Goal: Task Accomplishment & Management: Manage account settings

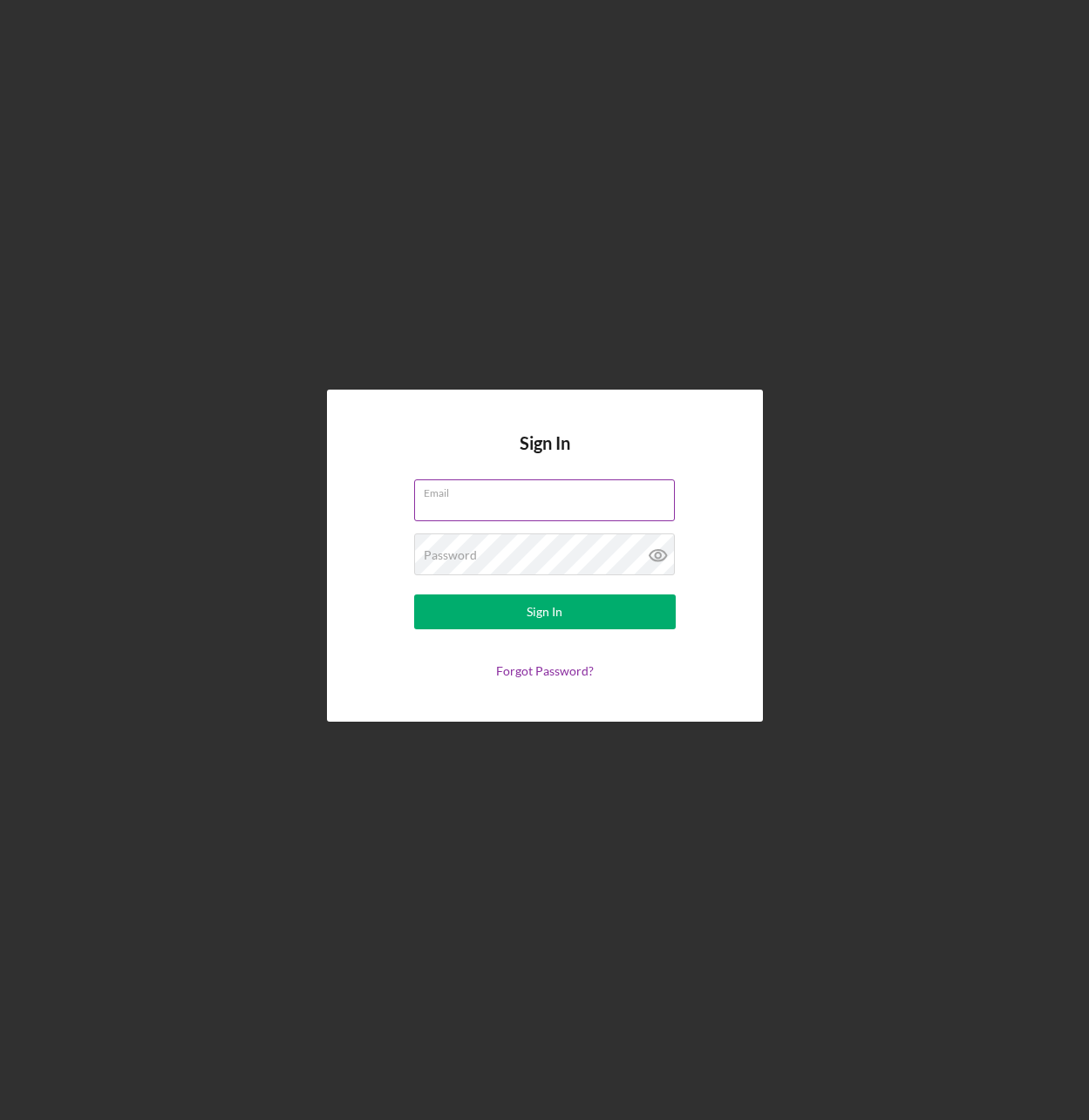
click at [483, 505] on input "Email" at bounding box center [544, 500] width 261 height 42
click at [557, 501] on input "Email" at bounding box center [544, 500] width 261 height 42
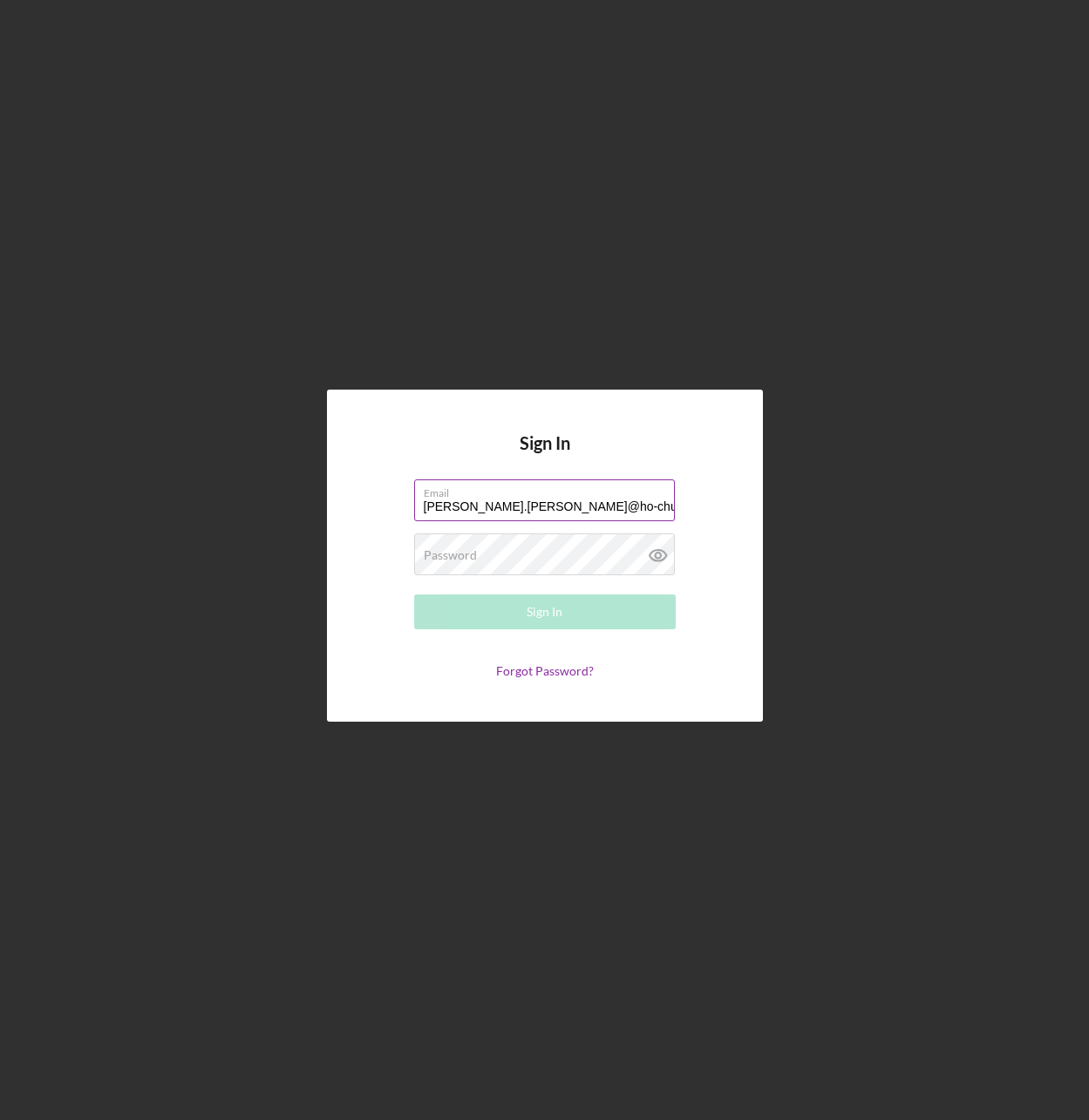
click at [564, 508] on input "[PERSON_NAME].[PERSON_NAME]@ho-chunk" at bounding box center [544, 500] width 261 height 42
type input "[PERSON_NAME][EMAIL_ADDRESS][PERSON_NAME][DOMAIN_NAME]"
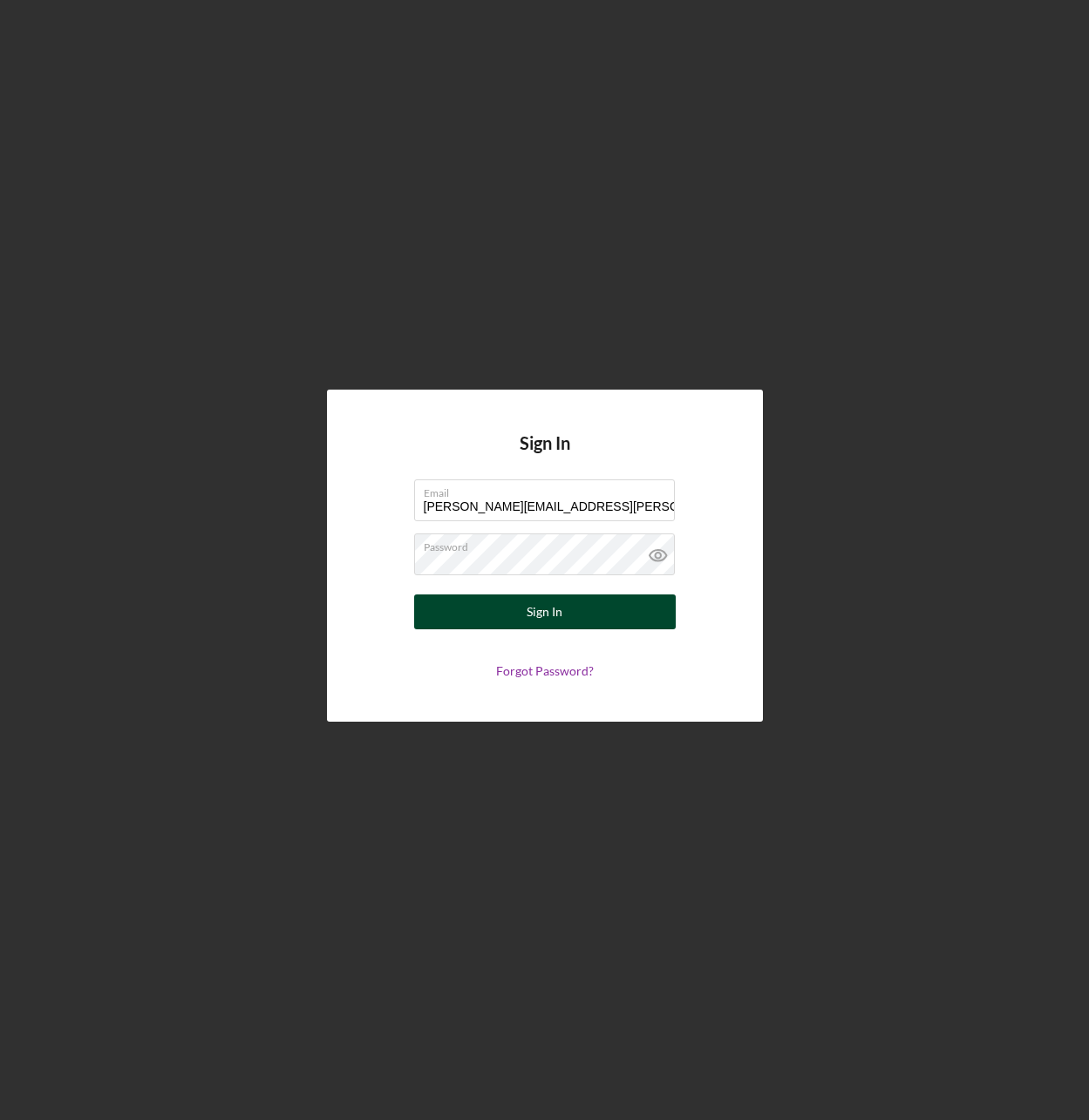
click at [617, 622] on button "Sign In" at bounding box center [544, 611] width 261 height 35
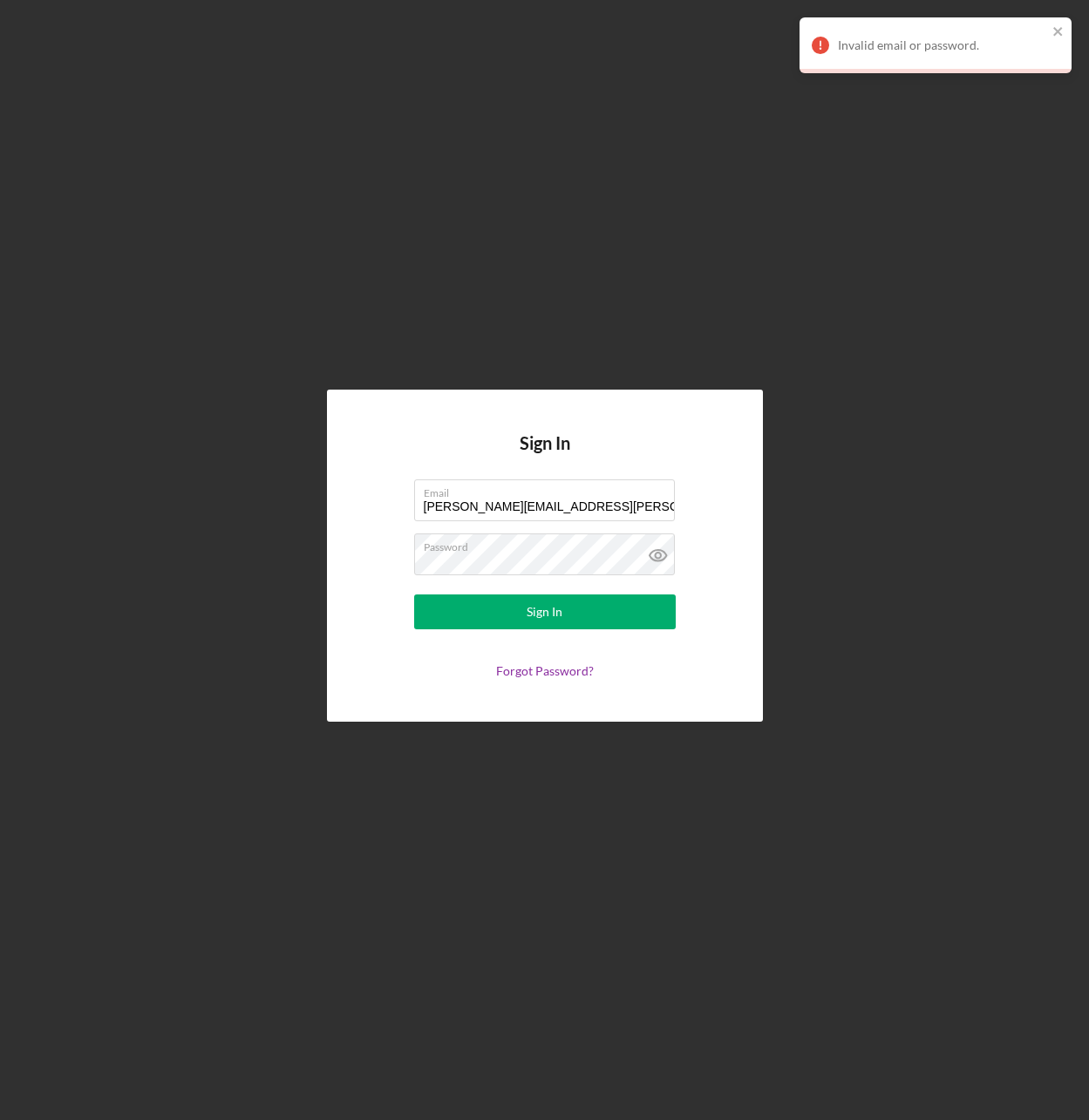
click at [719, 437] on div "Sign In Email [PERSON_NAME][EMAIL_ADDRESS][PERSON_NAME][DOMAIN_NAME] Password S…" at bounding box center [545, 556] width 436 height 332
click at [1061, 35] on icon "close" at bounding box center [1057, 31] width 9 height 9
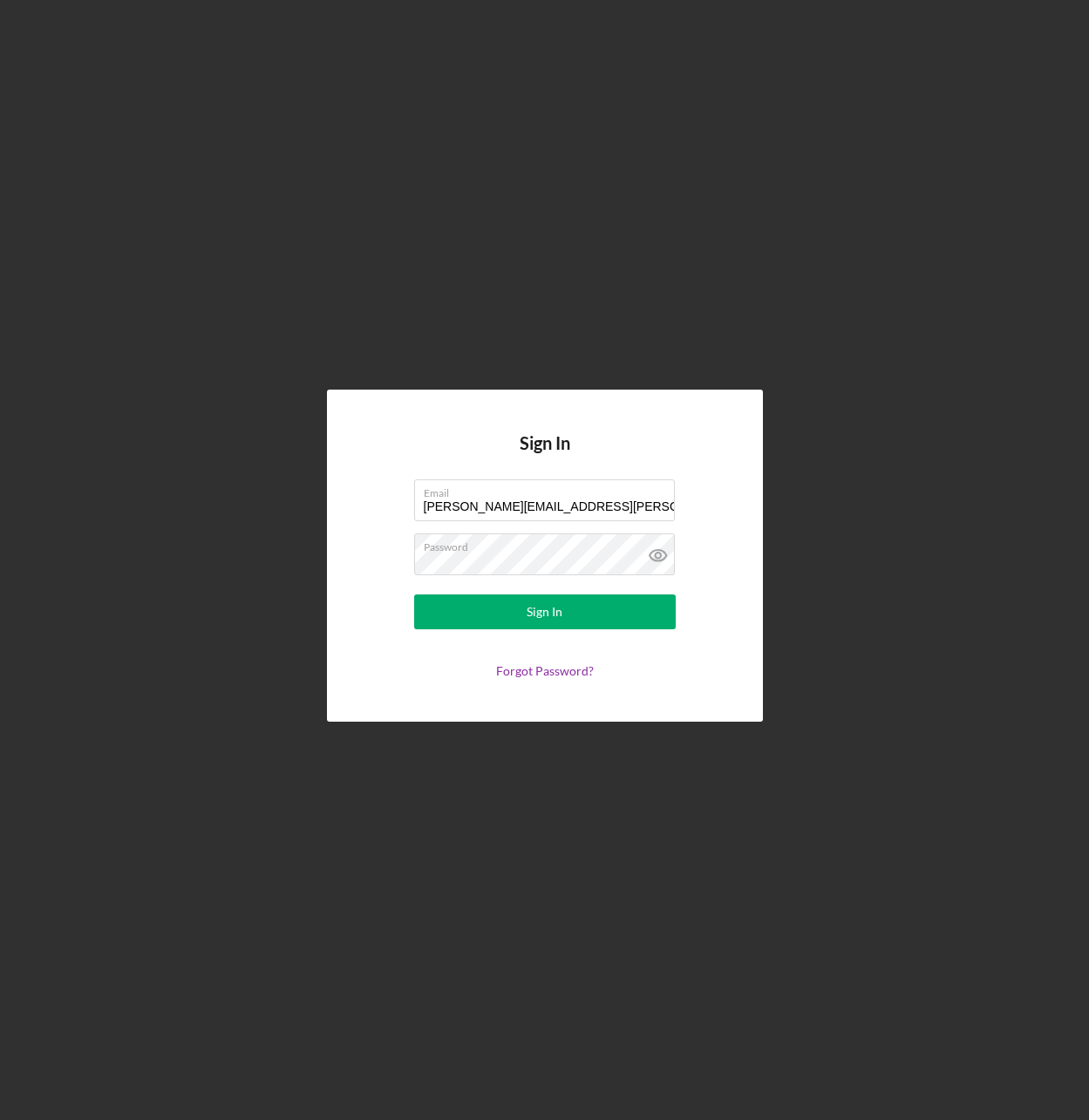
drag, startPoint x: 581, startPoint y: 312, endPoint x: 572, endPoint y: 311, distance: 9.1
click at [580, 312] on div "Sign In Email [PERSON_NAME][EMAIL_ADDRESS][PERSON_NAME][DOMAIN_NAME] Password S…" at bounding box center [544, 556] width 1071 height 1111
click at [564, 504] on input "Email" at bounding box center [544, 500] width 261 height 42
type input "julie.berry@ho-chunk.com"
click at [554, 673] on link "Forgot Password?" at bounding box center [545, 671] width 97 height 15
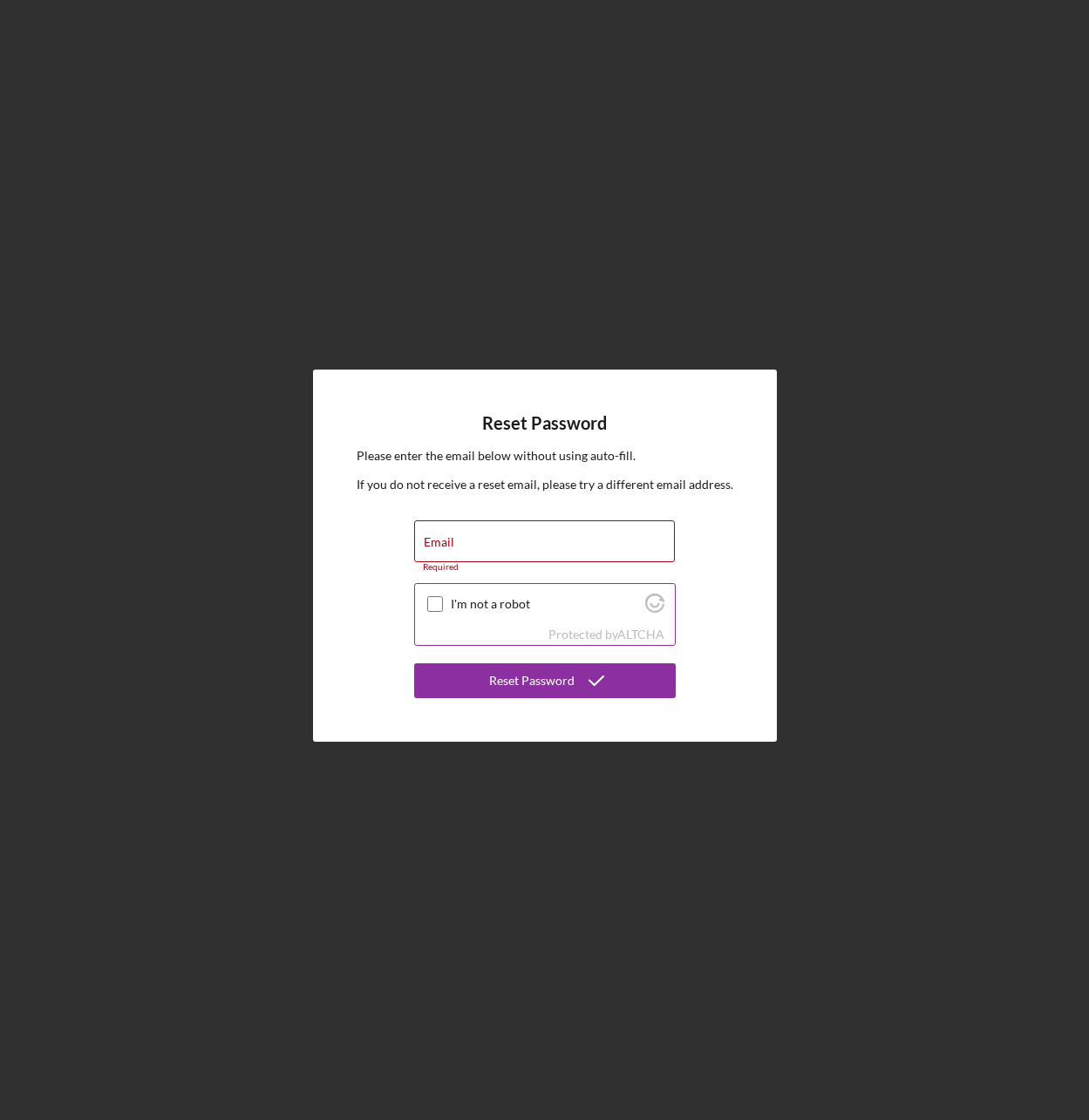
click at [436, 605] on input "I'm not a robot" at bounding box center [435, 604] width 16 height 16
checkbox input "true"
click at [495, 548] on input "Email" at bounding box center [544, 541] width 261 height 42
type input "[PERSON_NAME][EMAIL_ADDRESS][PERSON_NAME][DOMAIN_NAME]"
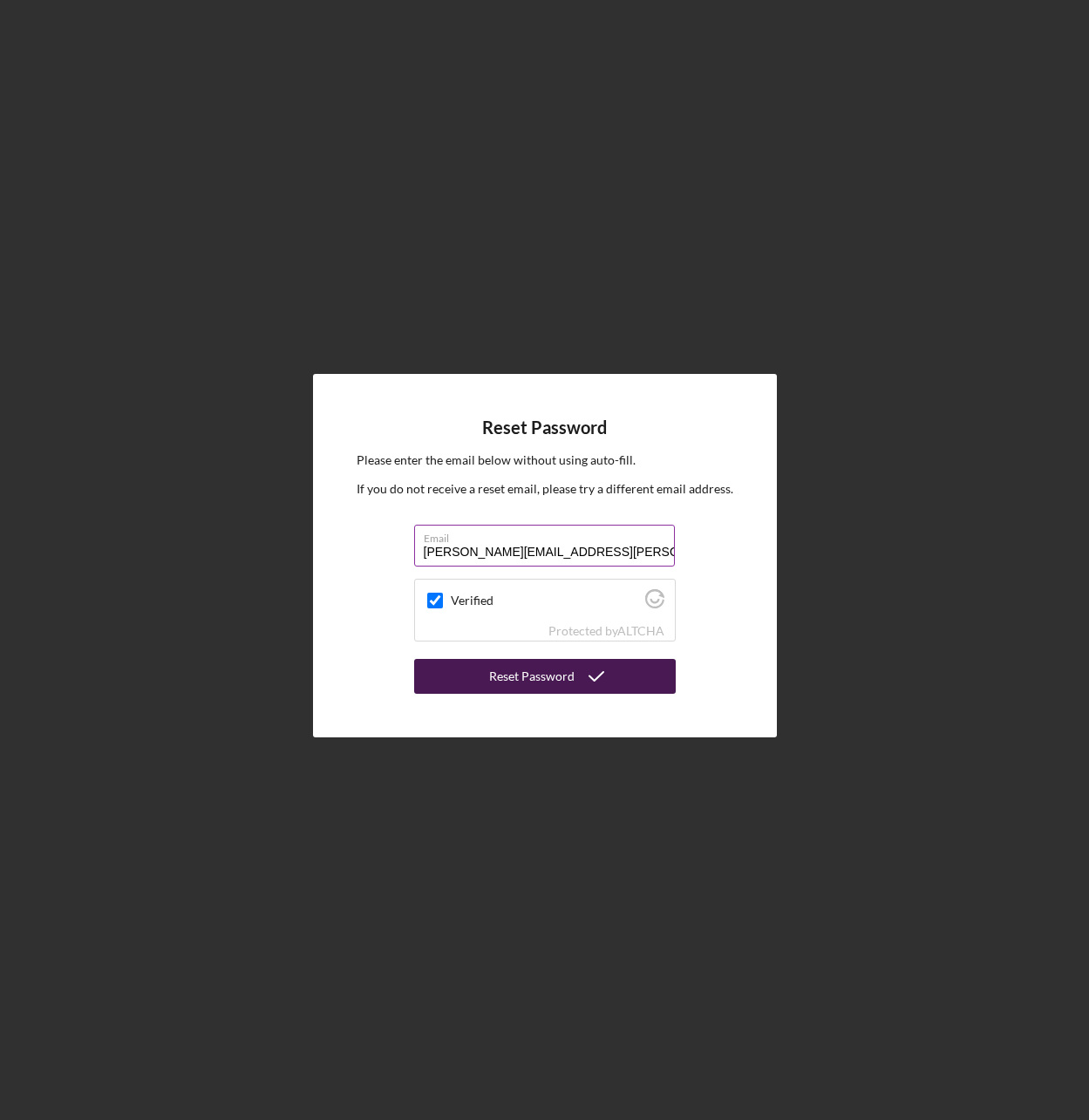
click at [567, 679] on div "Reset Password" at bounding box center [532, 676] width 85 height 35
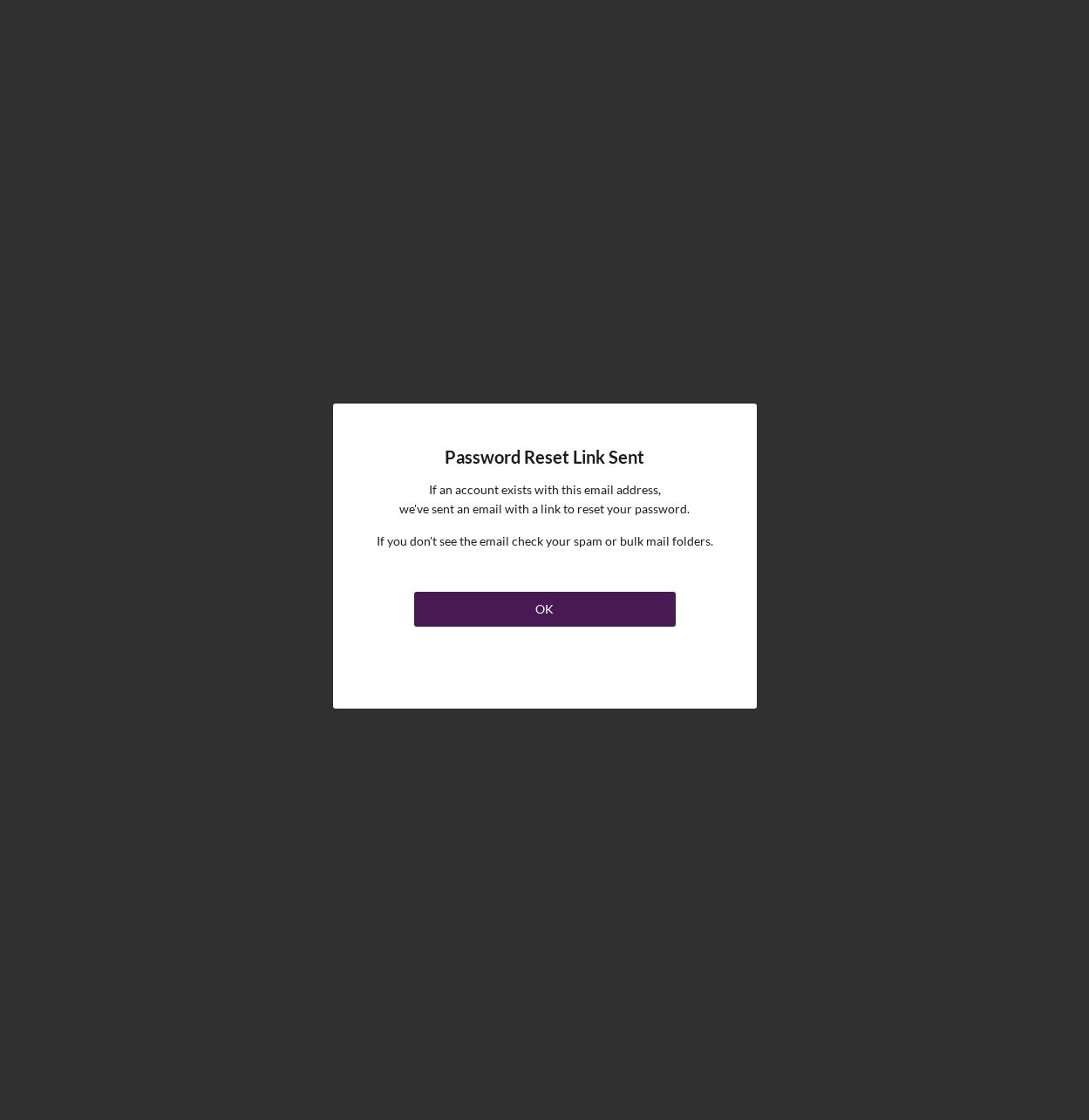
click at [581, 613] on button "OK" at bounding box center [544, 609] width 261 height 35
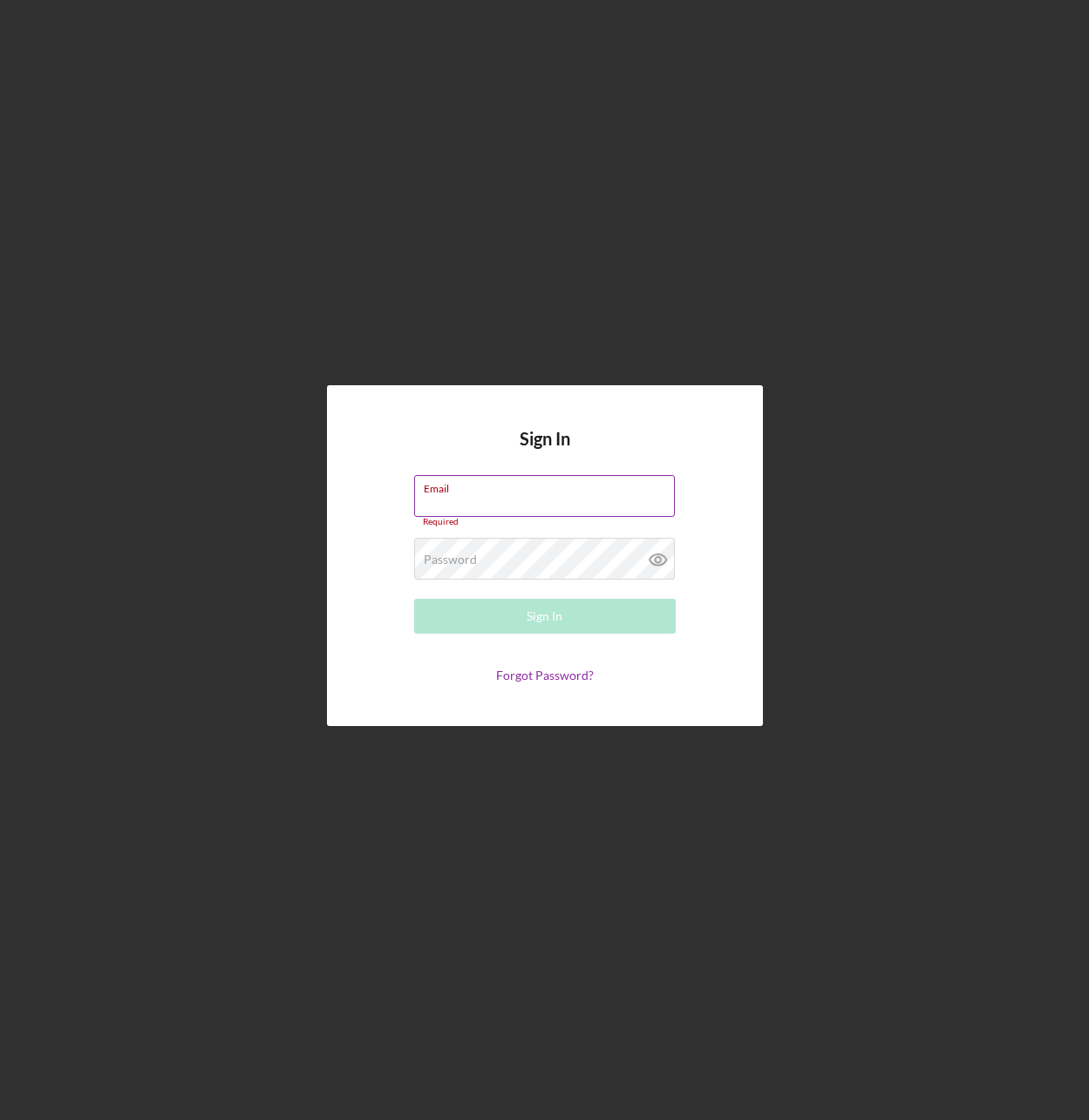
click at [606, 514] on input "Email" at bounding box center [544, 495] width 261 height 42
type input "[PERSON_NAME][EMAIL_ADDRESS][PERSON_NAME][DOMAIN_NAME]"
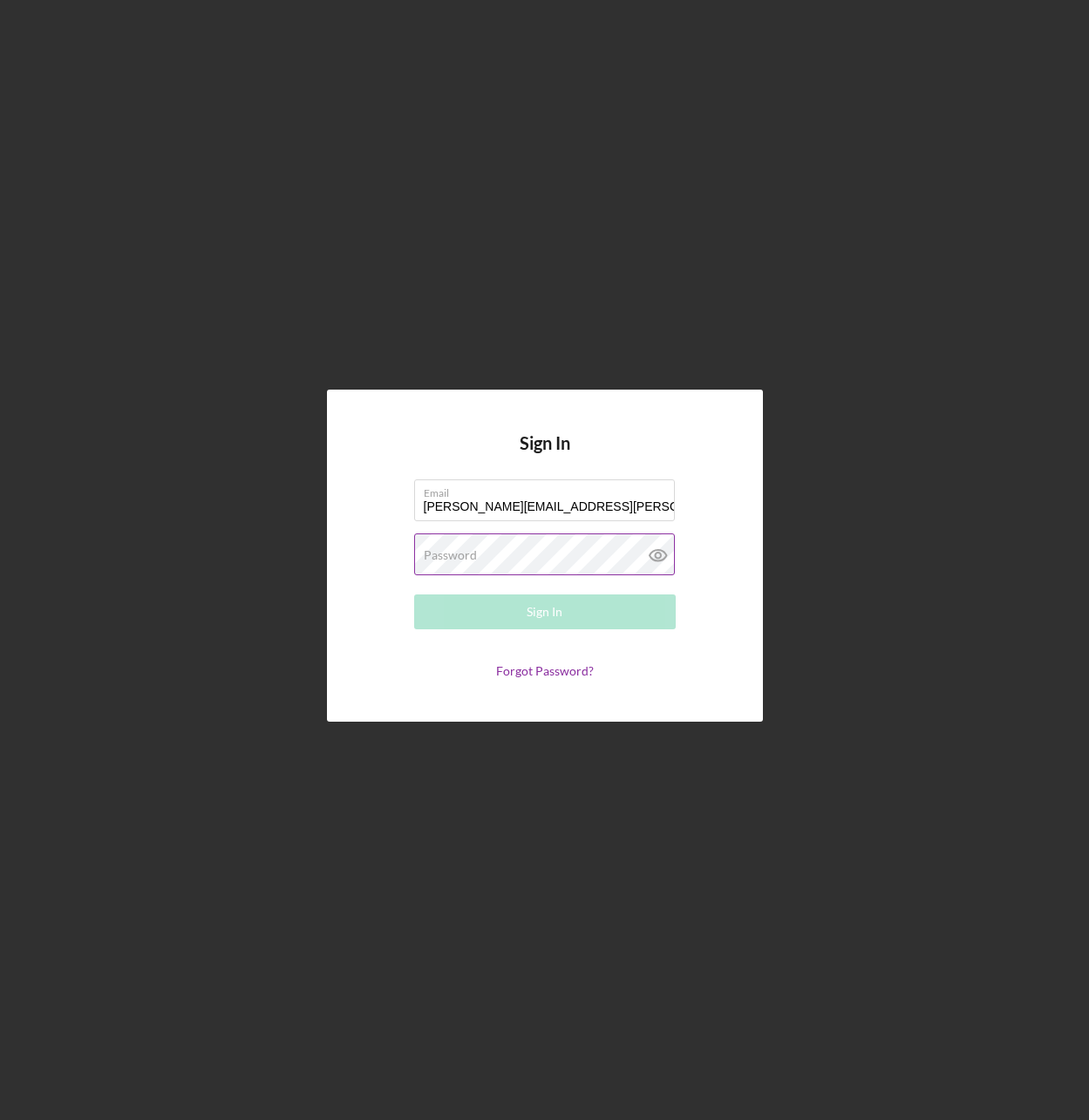
click at [452, 556] on label "Password" at bounding box center [450, 556] width 53 height 14
